Goal: Navigation & Orientation: Find specific page/section

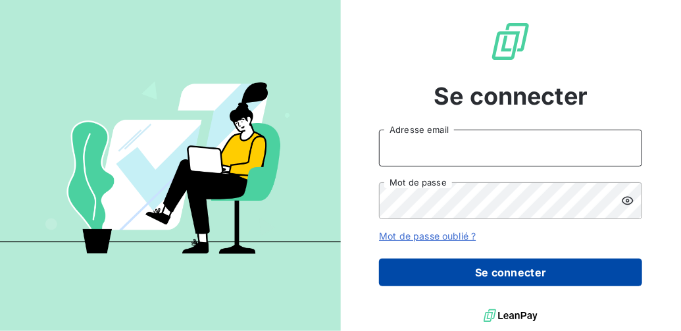
type input "[EMAIL_ADDRESS][DOMAIN_NAME]"
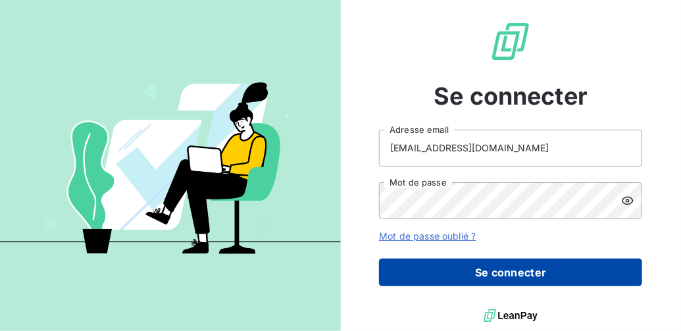
click at [516, 272] on button "Se connecter" at bounding box center [510, 273] width 263 height 28
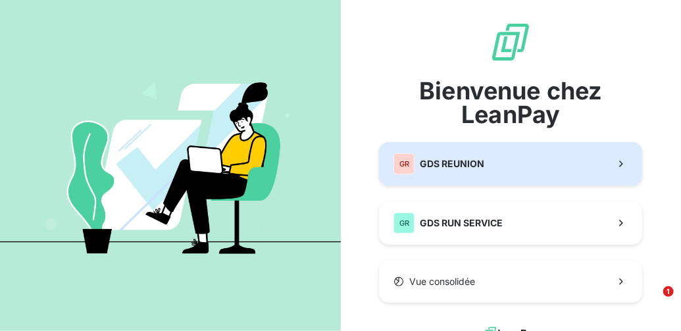
click at [443, 161] on span "GDS REUNION" at bounding box center [452, 163] width 64 height 13
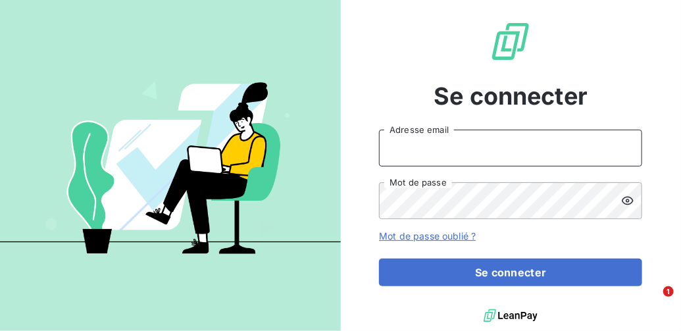
type input "[EMAIL_ADDRESS][DOMAIN_NAME]"
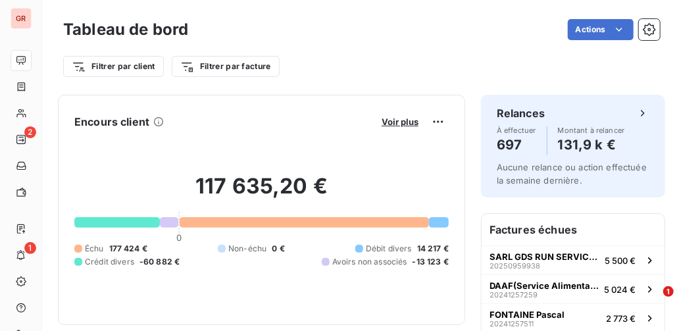
click at [250, 147] on div "117 635,20 € 0 Échu 177 424 € Non-échu 0 € Débit divers 14 217 € Crédit divers …" at bounding box center [261, 220] width 374 height 176
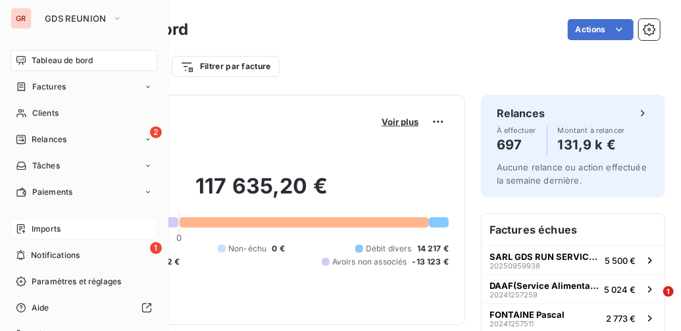
click at [49, 229] on span "Imports" at bounding box center [46, 229] width 29 height 12
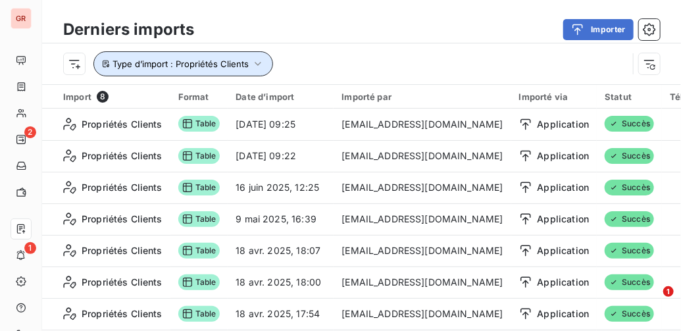
click at [255, 61] on icon "button" at bounding box center [257, 63] width 13 height 13
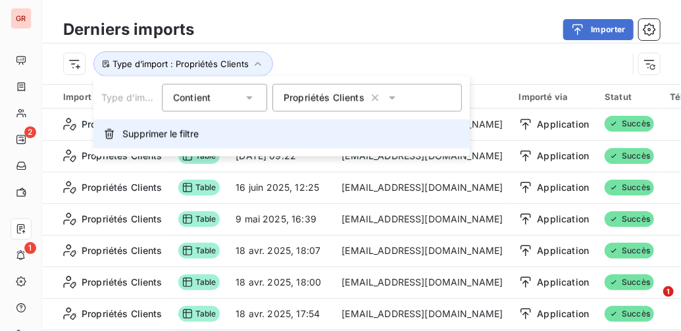
click at [129, 132] on span "Supprimer le filtre" at bounding box center [160, 134] width 76 height 13
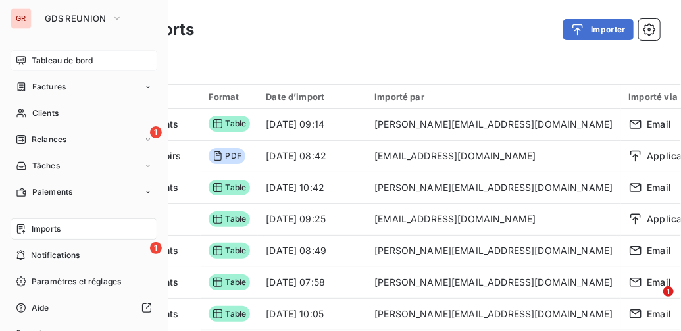
click at [36, 61] on span "Tableau de bord" at bounding box center [62, 61] width 61 height 12
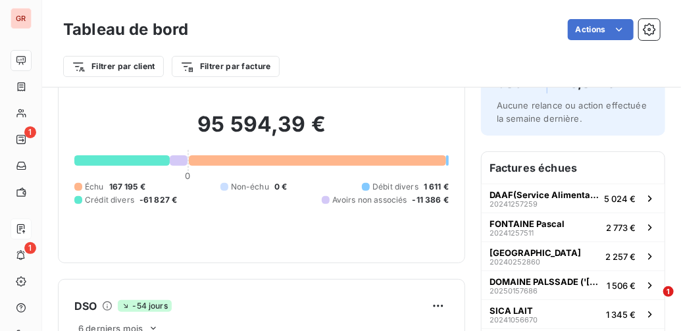
scroll to position [53, 0]
